Goal: Transaction & Acquisition: Purchase product/service

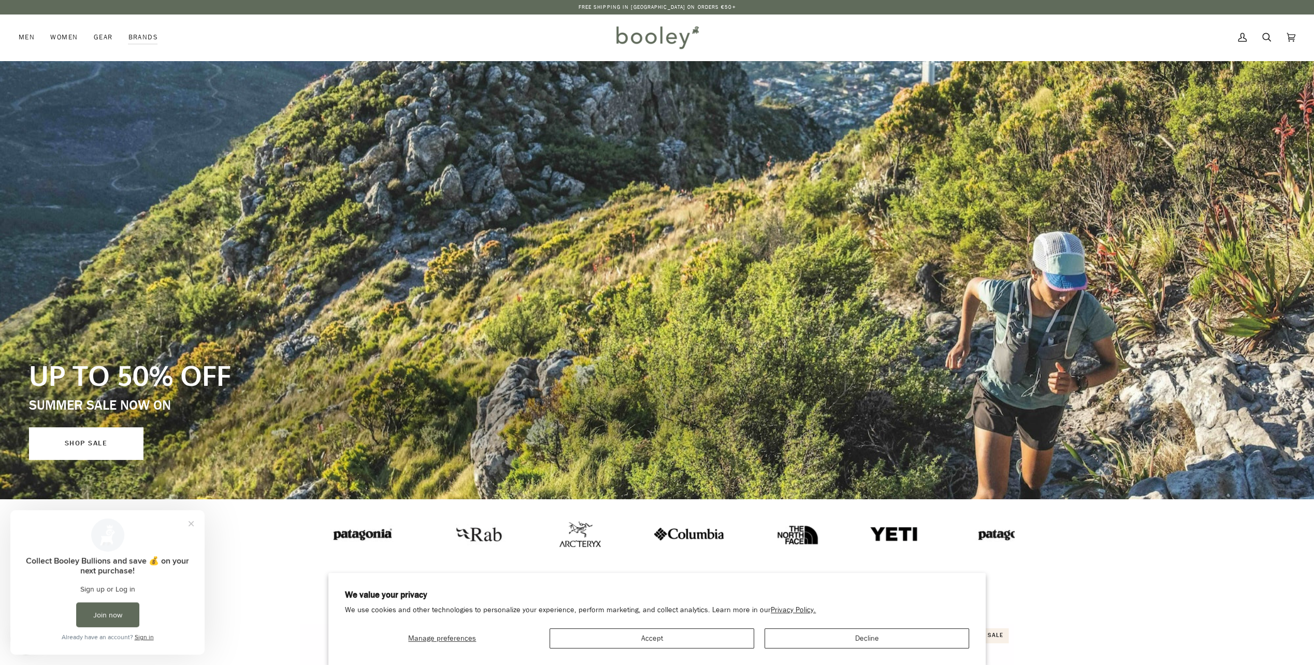
click at [108, 448] on link "SHOP SALE" at bounding box center [86, 443] width 114 height 32
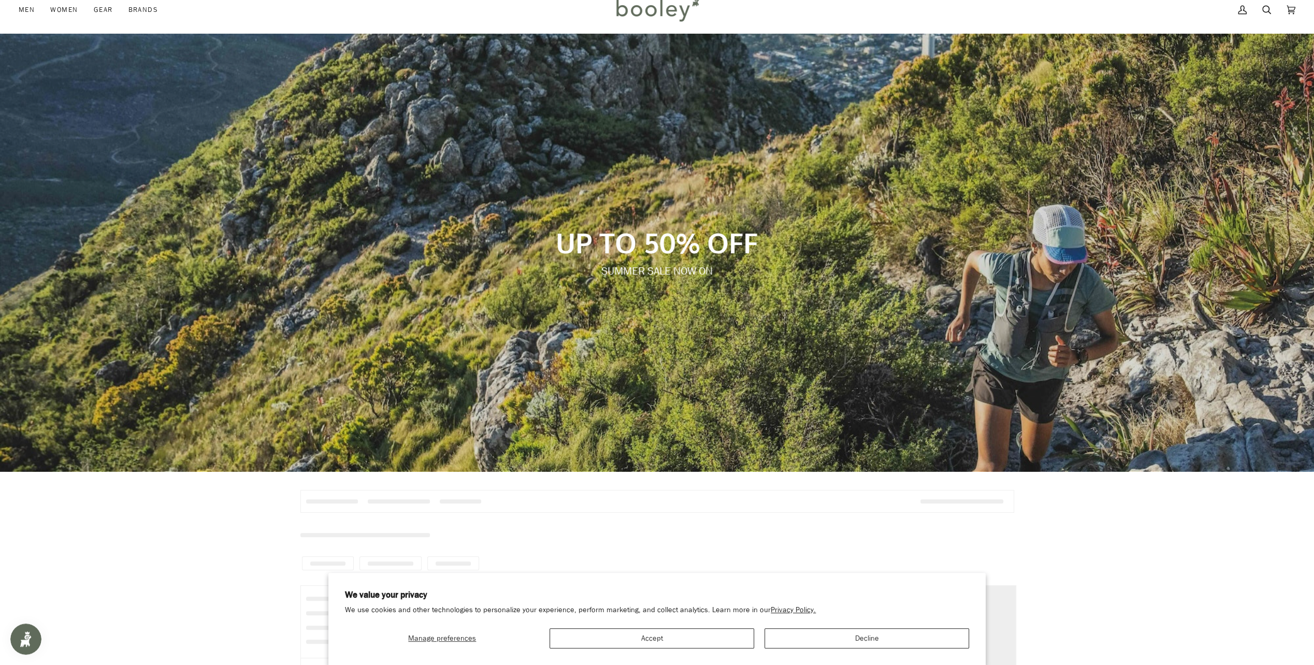
scroll to position [52, 0]
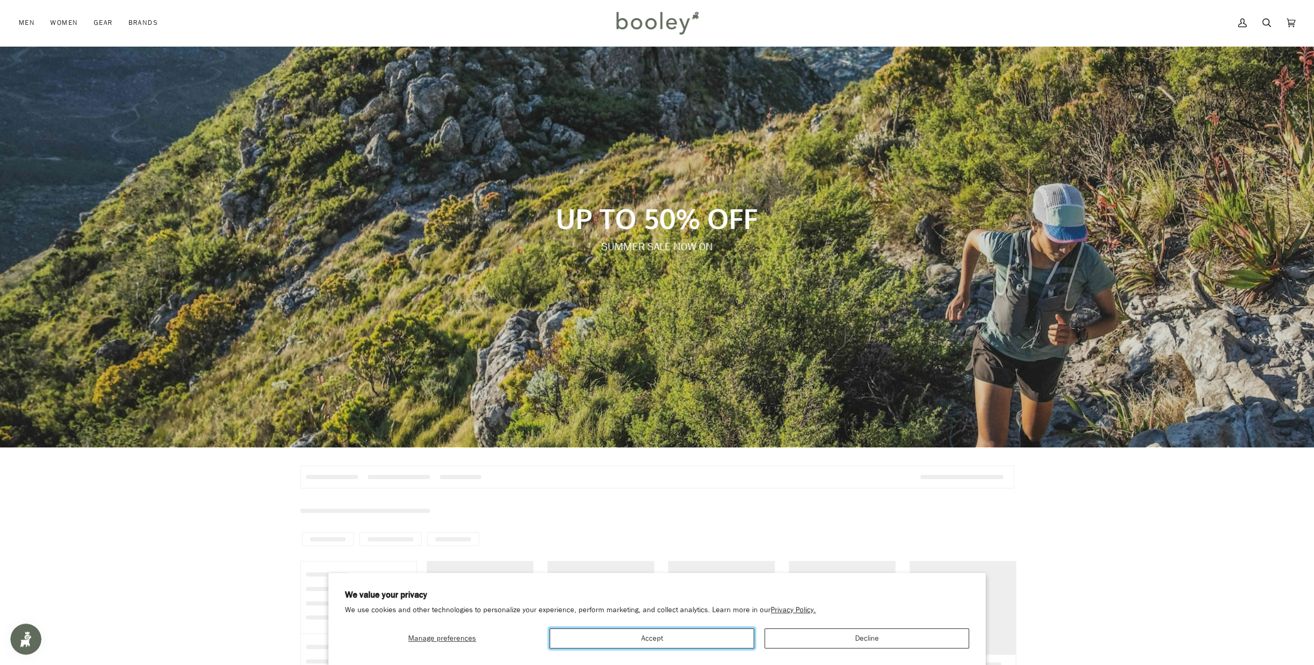
click at [599, 639] on button "Accept" at bounding box center [651, 638] width 205 height 20
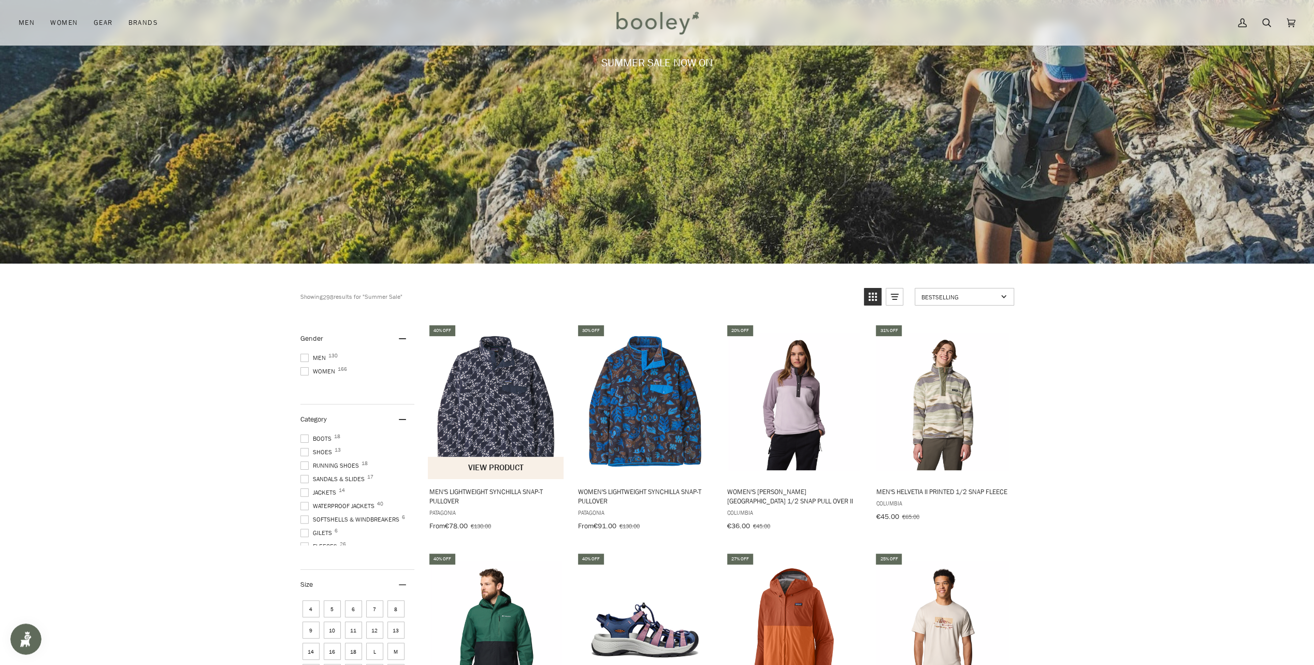
scroll to position [0, 0]
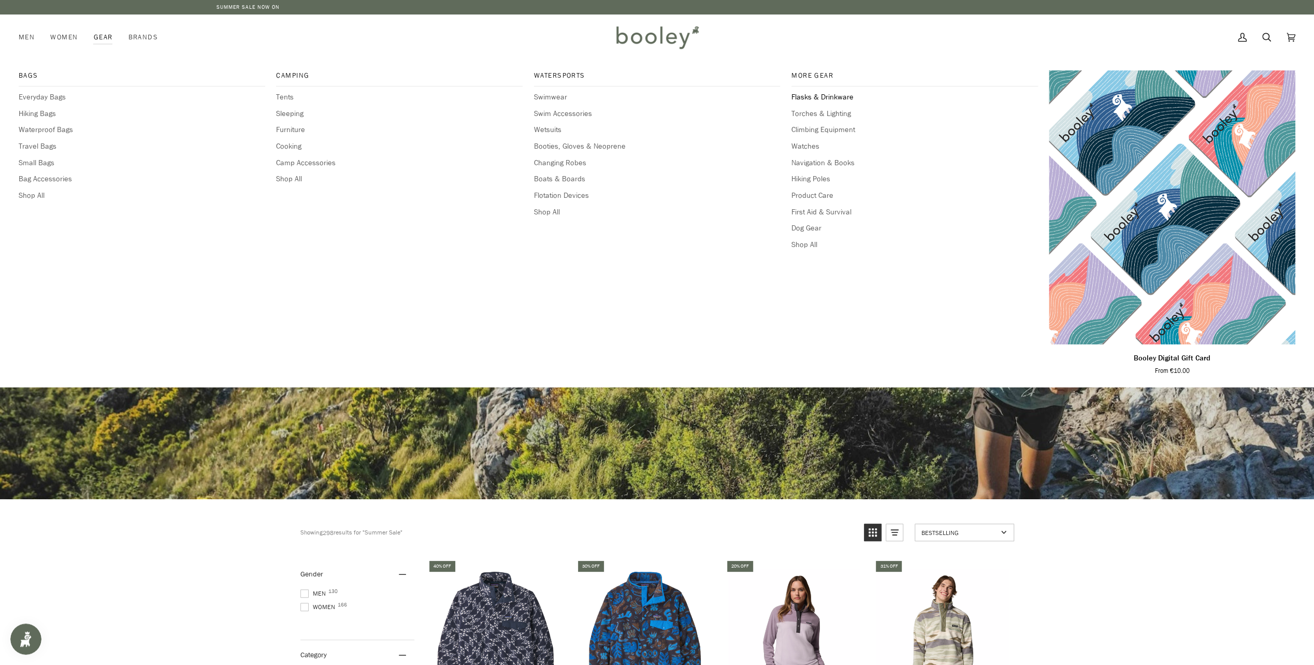
click at [836, 96] on span "Flasks & Drinkware" at bounding box center [914, 97] width 246 height 11
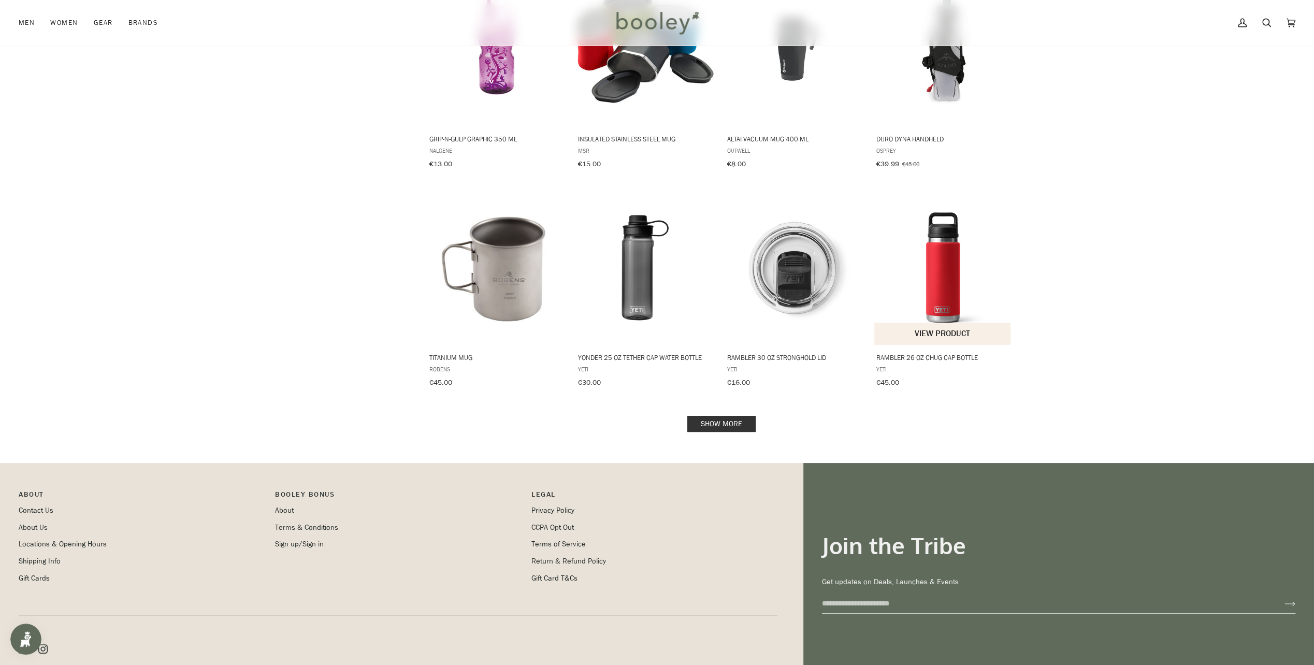
scroll to position [955, 0]
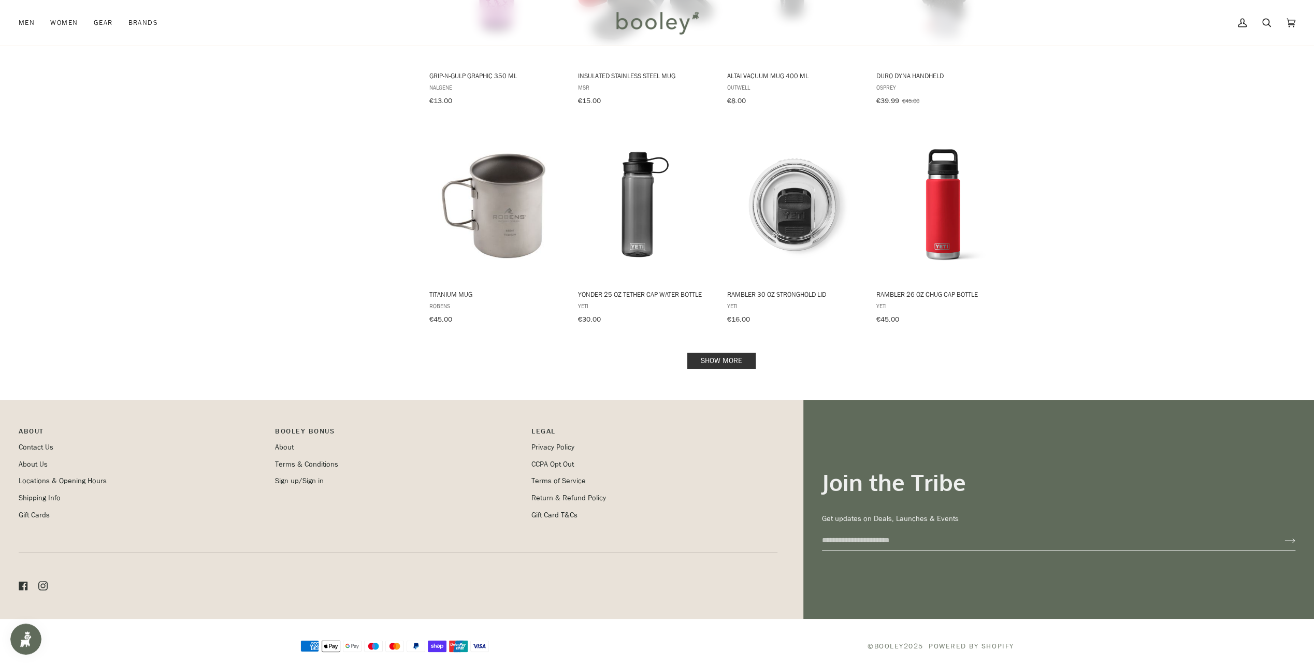
click at [730, 356] on link "Show more" at bounding box center [721, 361] width 68 height 16
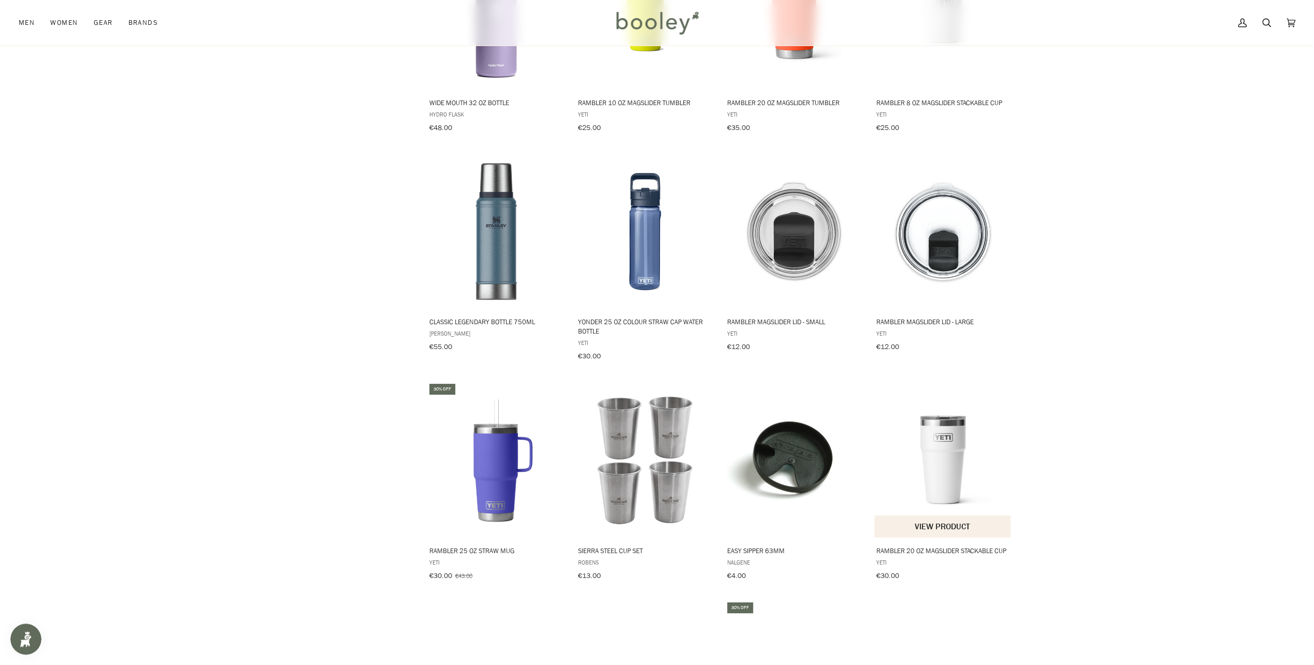
scroll to position [1815, 0]
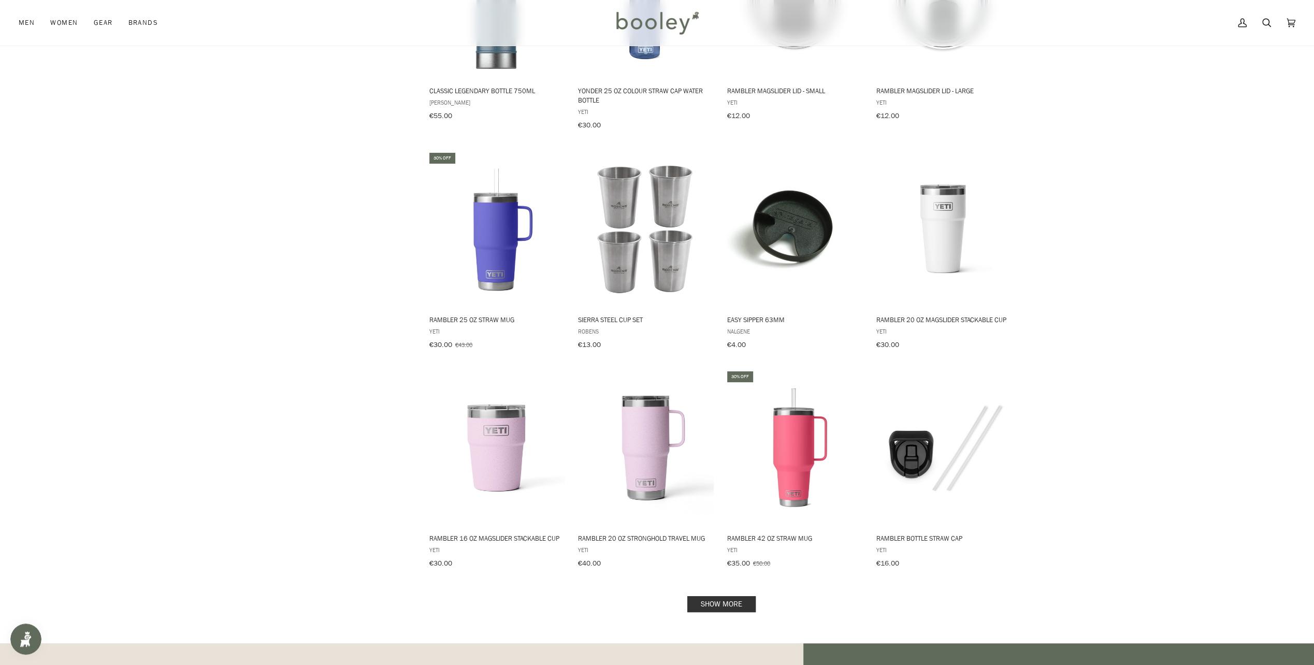
click at [748, 596] on link "Show more" at bounding box center [721, 604] width 68 height 16
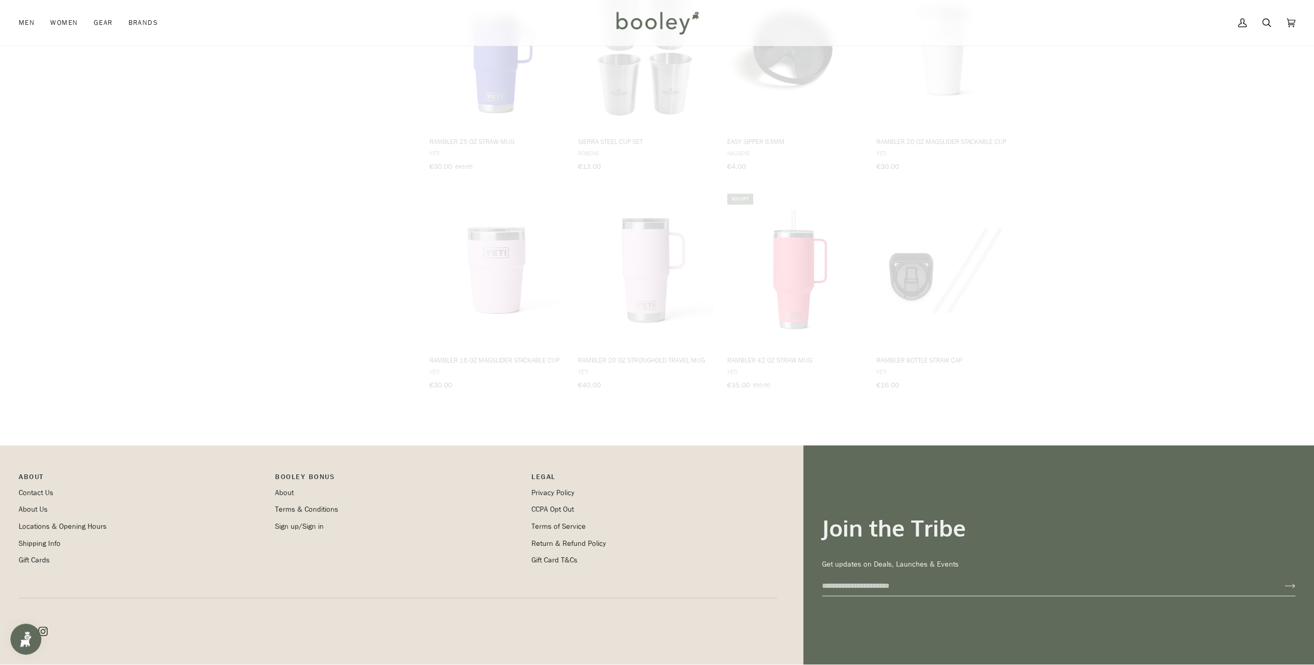
scroll to position [1978, 0]
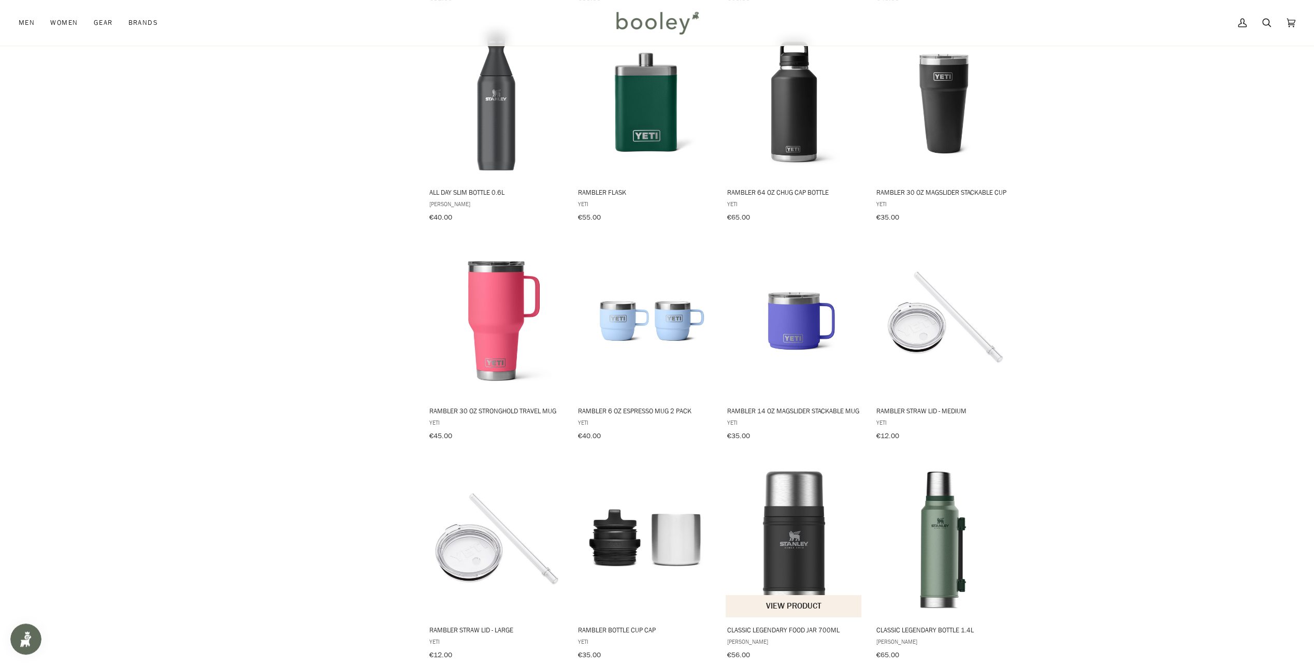
scroll to position [2910, 0]
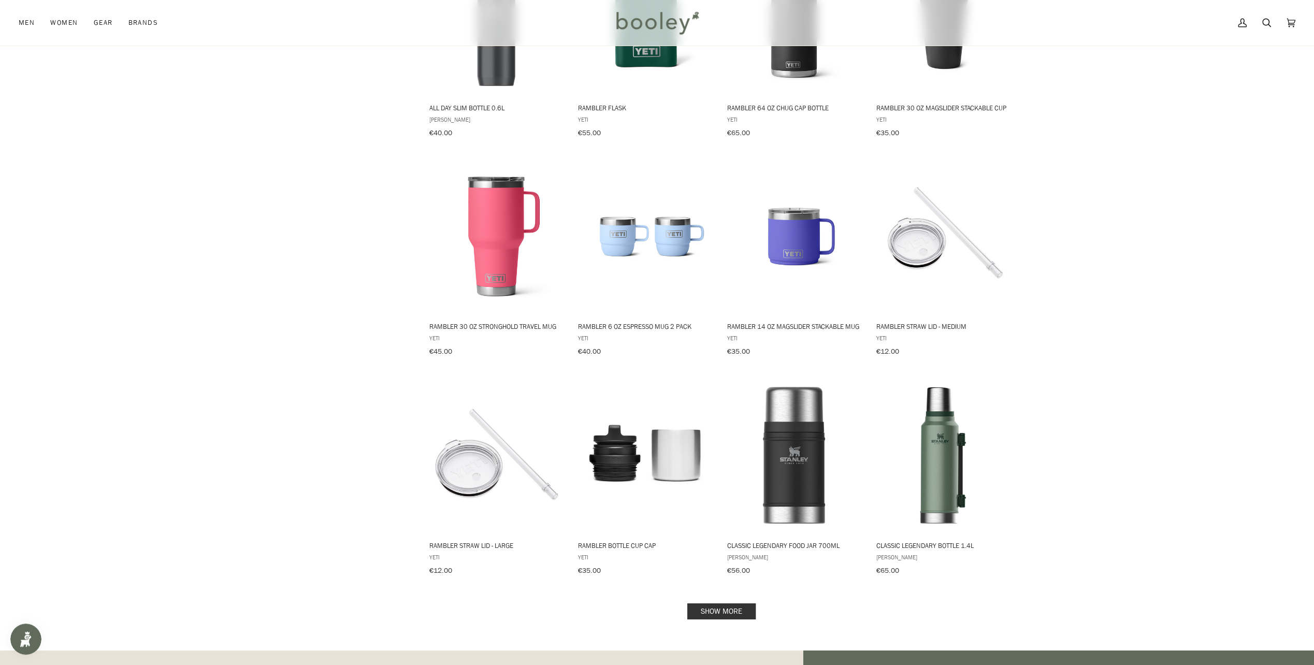
click at [713, 603] on link "Show more" at bounding box center [721, 611] width 68 height 16
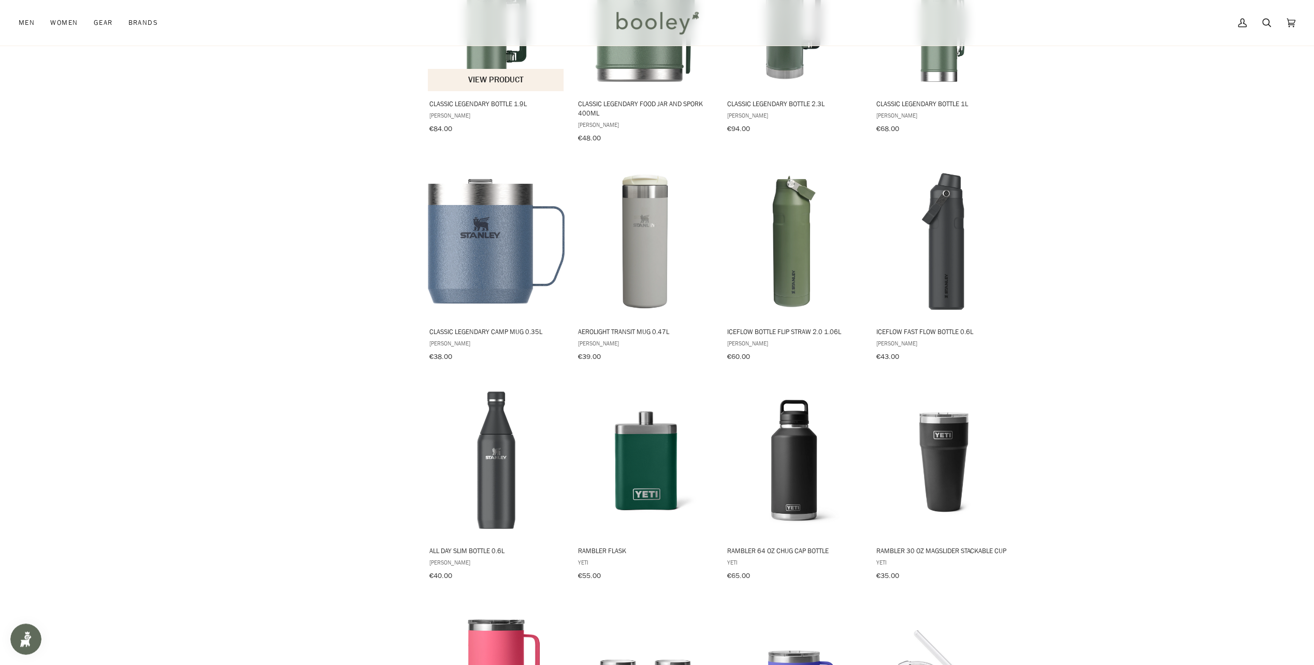
scroll to position [2444, 0]
